Goal: Navigation & Orientation: Find specific page/section

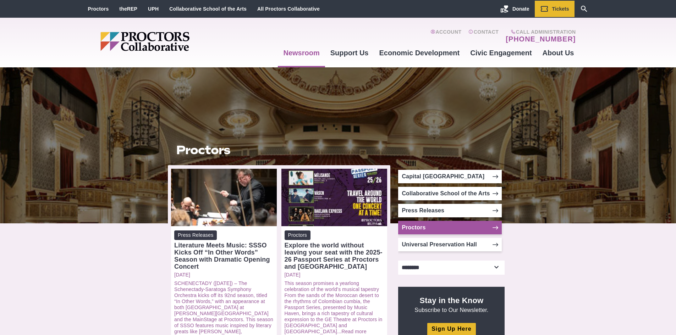
click at [498, 225] on icon at bounding box center [496, 228] width 6 height 6
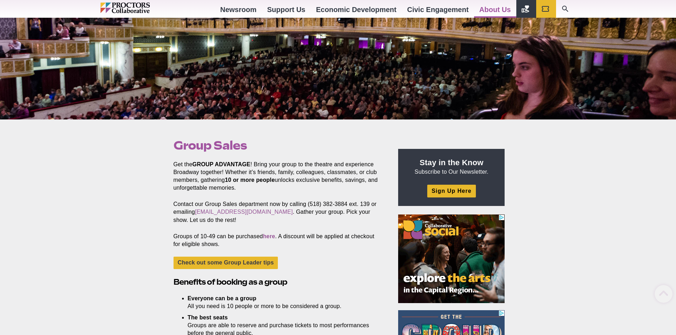
scroll to position [213, 0]
